Goal: Task Accomplishment & Management: Manage account settings

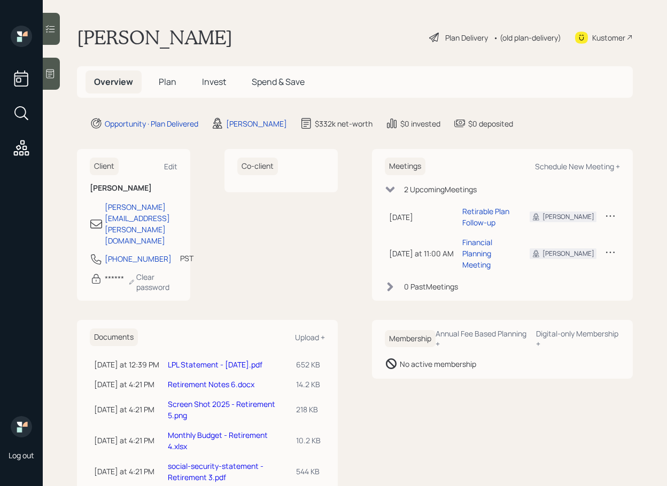
click at [45, 78] on icon at bounding box center [50, 73] width 11 height 11
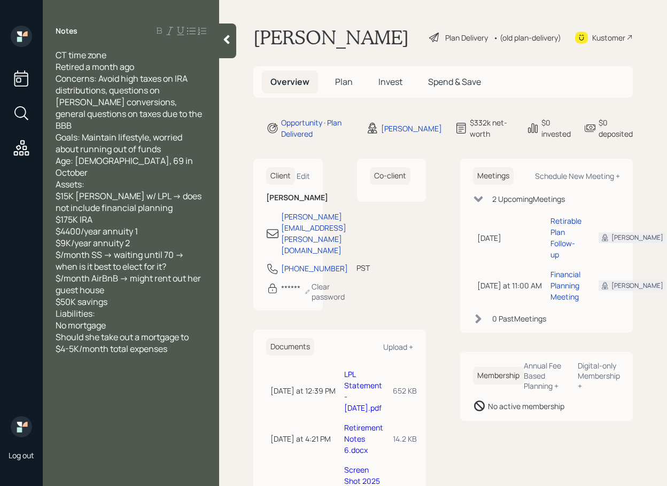
click at [228, 43] on icon at bounding box center [227, 39] width 6 height 9
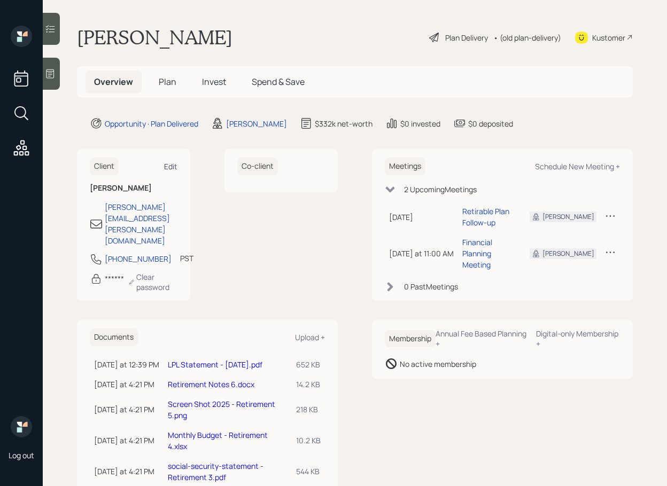
click at [172, 170] on div "Edit" at bounding box center [170, 166] width 13 height 10
select select "America/Los_Angeles"
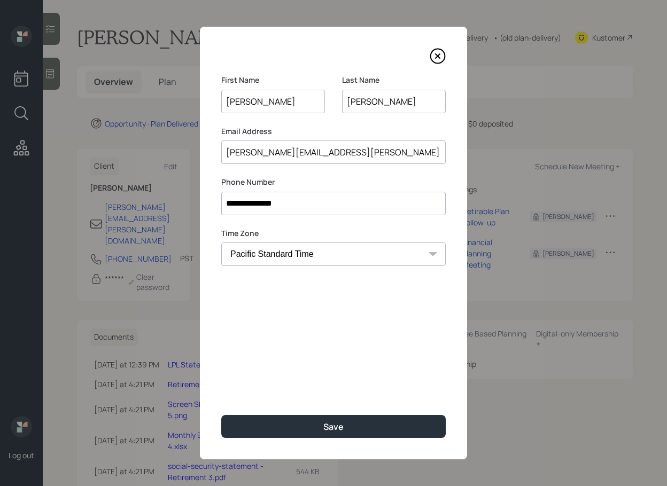
click at [440, 58] on icon at bounding box center [437, 56] width 4 height 4
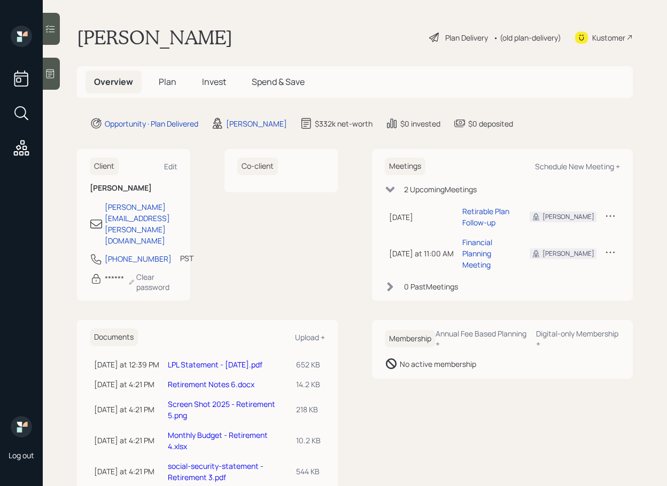
click at [174, 80] on span "Plan" at bounding box center [168, 82] width 18 height 12
